Goal: Task Accomplishment & Management: Manage account settings

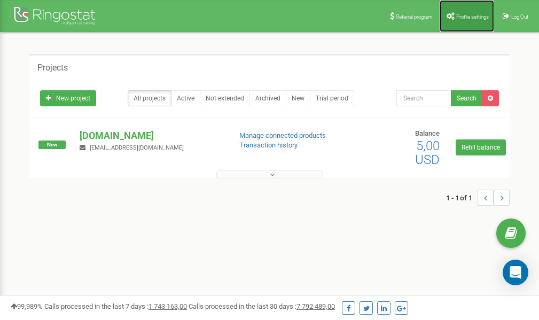
click at [461, 19] on span "Profile settings" at bounding box center [472, 17] width 33 height 6
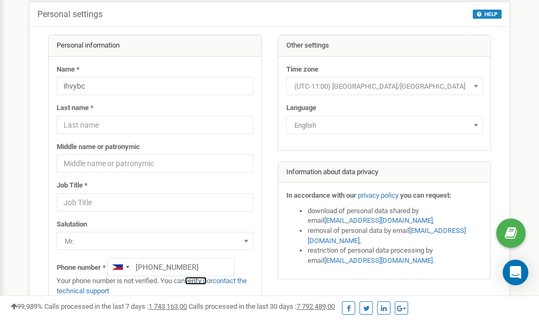
click at [200, 281] on link "verify it" at bounding box center [196, 281] width 22 height 8
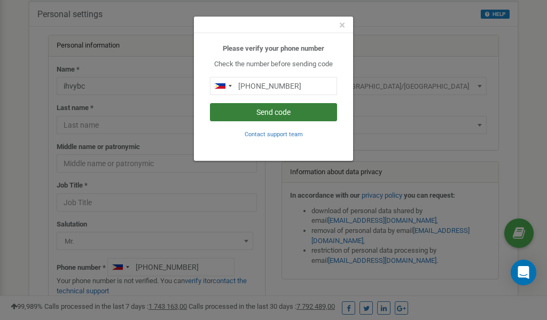
click at [265, 114] on button "Send code" at bounding box center [273, 112] width 127 height 18
